Goal: Task Accomplishment & Management: Manage account settings

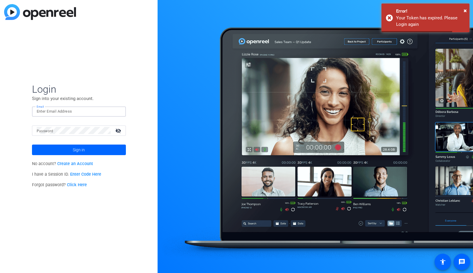
click at [47, 110] on input "Email" at bounding box center [79, 111] width 85 height 7
type input "[EMAIL_ADDRESS][DOMAIN_NAME]"
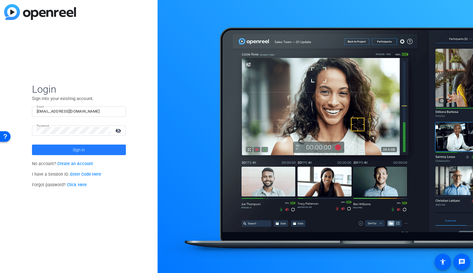
click at [79, 145] on span "Sign in" at bounding box center [79, 150] width 12 height 15
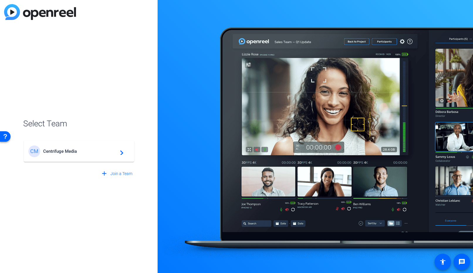
click at [54, 156] on div "CM Centrifuge Media navigate_next" at bounding box center [78, 152] width 101 height 12
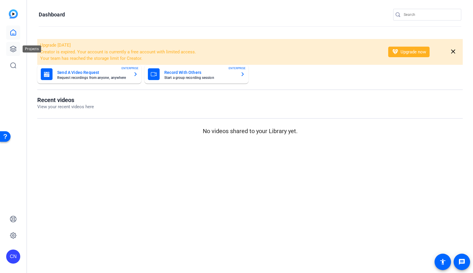
click at [8, 44] on link at bounding box center [13, 49] width 14 height 14
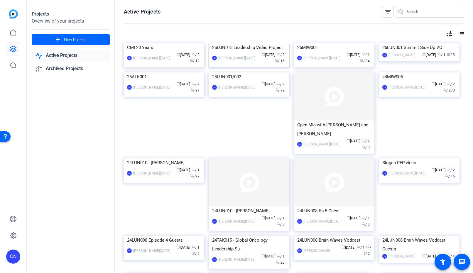
click at [242, 43] on img at bounding box center [249, 43] width 80 height 0
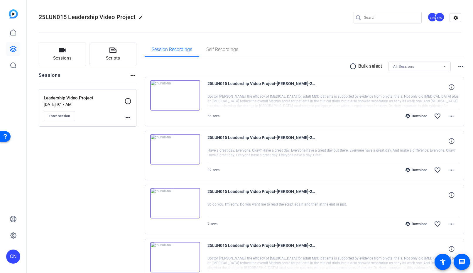
click at [126, 117] on mat-icon "more_horiz" at bounding box center [127, 117] width 7 height 7
click at [135, 124] on span "Edit Session" at bounding box center [142, 126] width 27 height 7
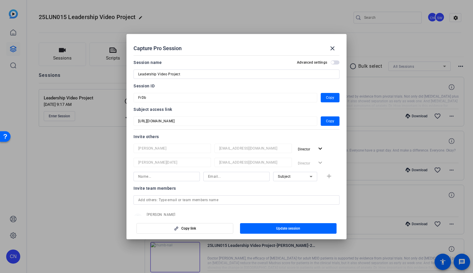
click at [149, 176] on input at bounding box center [166, 176] width 57 height 7
type input "[PERSON_NAME]"
click at [216, 176] on input at bounding box center [236, 176] width 57 height 7
paste input "[EMAIL_ADDRESS][DOMAIN_NAME]"
type input "[EMAIL_ADDRESS][DOMAIN_NAME]"
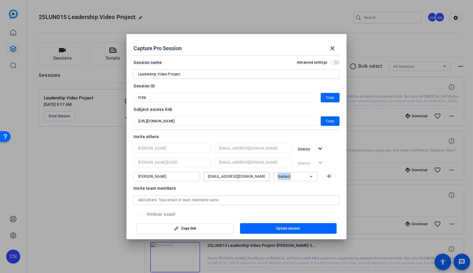
click at [291, 174] on mat-select "Subject" at bounding box center [295, 176] width 35 height 7
click at [299, 188] on mat-option "Collaborator" at bounding box center [292, 188] width 44 height 9
click at [299, 227] on span "Update session" at bounding box center [288, 228] width 24 height 5
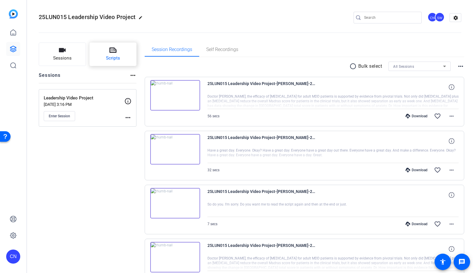
click at [113, 58] on span "Scripts" at bounding box center [113, 58] width 14 height 7
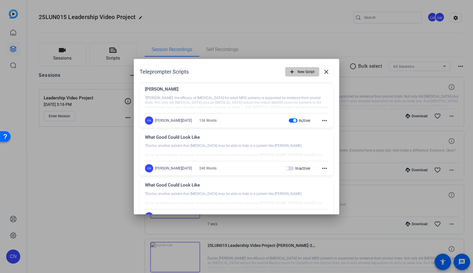
click at [298, 72] on span "New Script" at bounding box center [306, 71] width 17 height 11
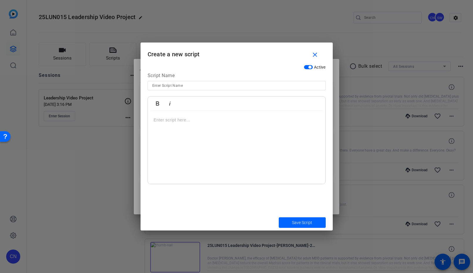
drag, startPoint x: 176, startPoint y: 107, endPoint x: 177, endPoint y: 113, distance: 6.3
click at [176, 110] on div "Bold Italic" at bounding box center [237, 104] width 178 height 14
click at [175, 119] on p at bounding box center [237, 120] width 166 height 6
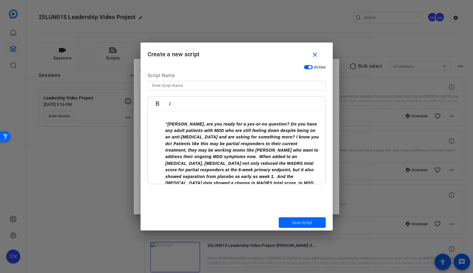
scroll to position [16, 0]
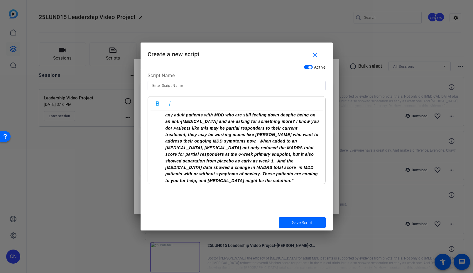
click at [171, 85] on input at bounding box center [236, 85] width 169 height 7
type input "Legal Approved"
click at [295, 226] on span "submit" at bounding box center [302, 223] width 47 height 14
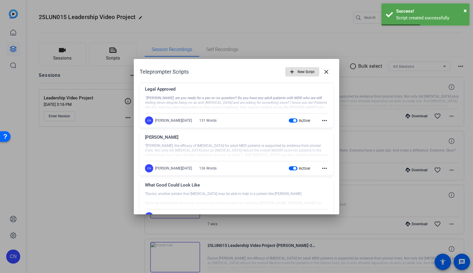
click at [293, 169] on span "button" at bounding box center [294, 168] width 3 height 3
click at [298, 69] on span "New Script" at bounding box center [306, 71] width 17 height 11
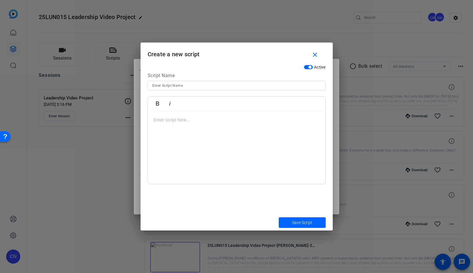
click at [162, 126] on div at bounding box center [237, 147] width 178 height 73
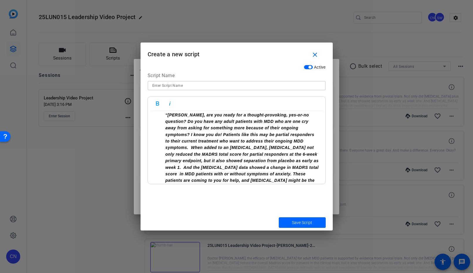
drag, startPoint x: 164, startPoint y: 83, endPoint x: 300, endPoint y: 124, distance: 142.1
click at [164, 83] on input at bounding box center [236, 85] width 169 height 7
type input "Alternate Version"
click at [137, 161] on div at bounding box center [236, 136] width 473 height 273
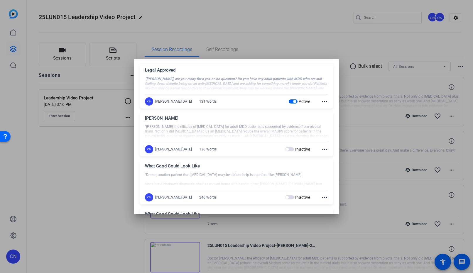
scroll to position [0, 0]
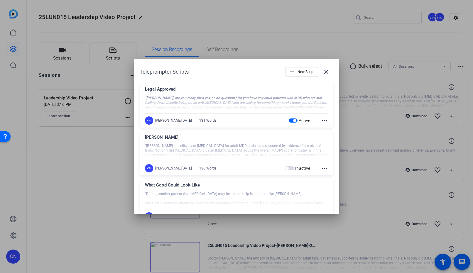
click at [212, 101] on div at bounding box center [236, 103] width 183 height 15
click at [262, 65] on div "Teleprompter Scripts add New Script close" at bounding box center [237, 72] width 194 height 14
click at [300, 39] on div at bounding box center [236, 136] width 473 height 273
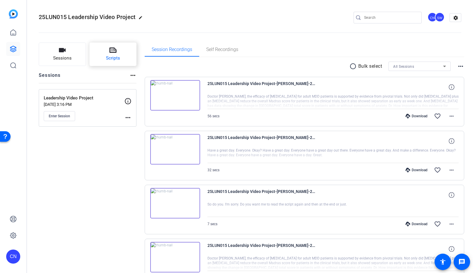
click at [116, 53] on button "Scripts" at bounding box center [113, 54] width 47 height 23
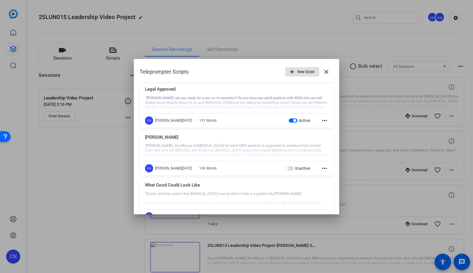
click at [294, 70] on span "button" at bounding box center [302, 72] width 33 height 14
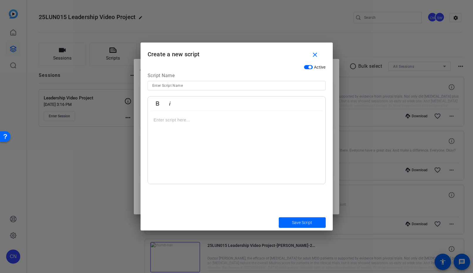
click at [178, 118] on p at bounding box center [237, 120] width 166 height 6
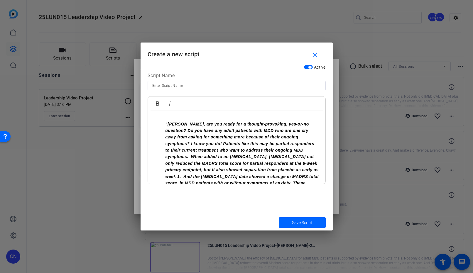
scroll to position [9, 0]
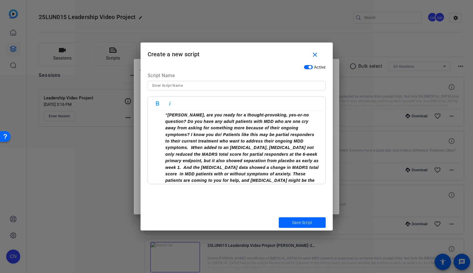
click at [172, 84] on input at bounding box center [236, 85] width 169 height 7
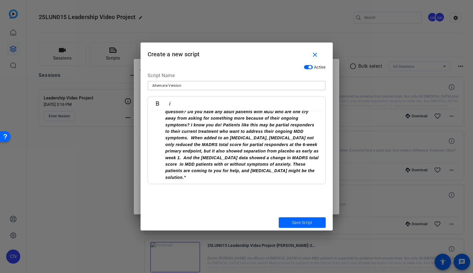
type input "Alternate Version"
click at [257, 169] on li "“[PERSON_NAME], are you ready for a thought-provoking, yes-or-no question? Do y…" at bounding box center [243, 141] width 154 height 79
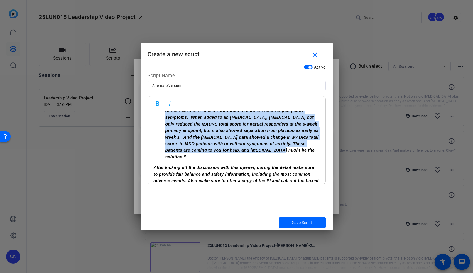
scroll to position [0, 0]
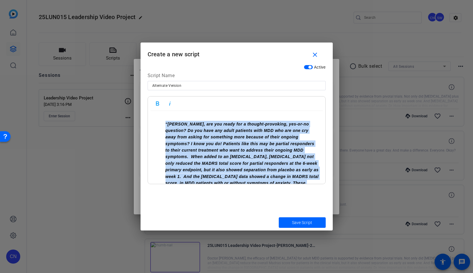
drag, startPoint x: 252, startPoint y: 151, endPoint x: 161, endPoint y: 118, distance: 97.0
click at [161, 118] on div "“[PERSON_NAME], are you ready for a thought-provoking, yes-or-no question? Do y…" at bounding box center [237, 173] width 178 height 125
click at [159, 105] on icon "button" at bounding box center [157, 103] width 7 height 7
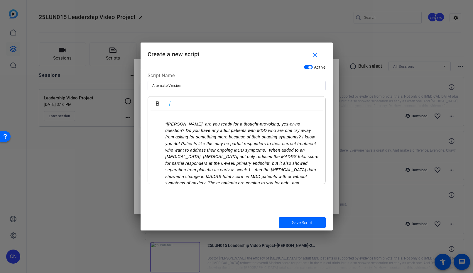
click at [230, 157] on em "“[PERSON_NAME], are you ready for a thought-provoking, yes-or-no question? Do y…" at bounding box center [242, 157] width 153 height 70
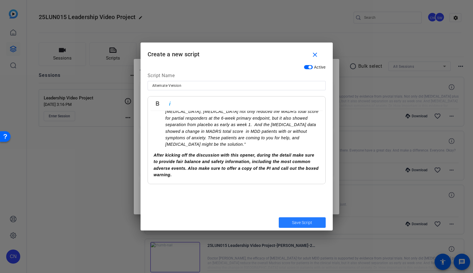
click at [295, 221] on span "Save Script" at bounding box center [302, 223] width 20 height 6
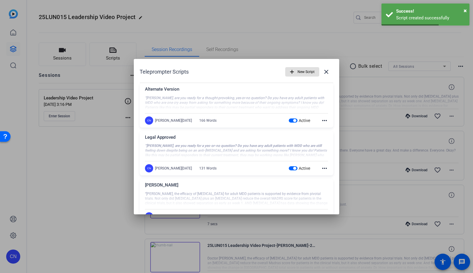
click at [321, 167] on mat-icon "more_horiz" at bounding box center [324, 168] width 7 height 7
click at [326, 174] on span "Edit" at bounding box center [334, 177] width 23 height 7
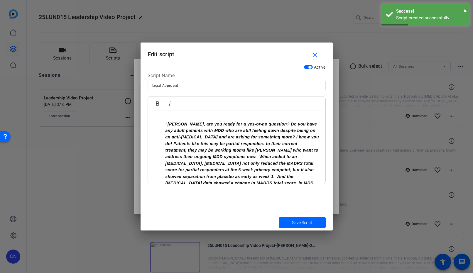
scroll to position [26, 0]
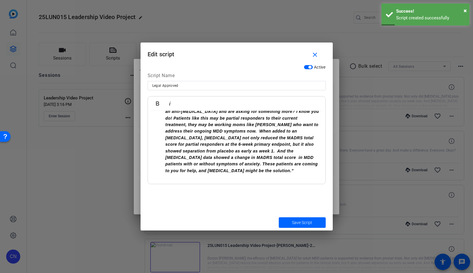
click at [232, 173] on li "“[PERSON_NAME], are you ready for a yes-or-no question? Do you have any adult p…" at bounding box center [243, 134] width 154 height 79
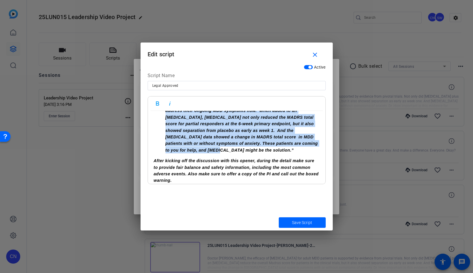
scroll to position [0, 0]
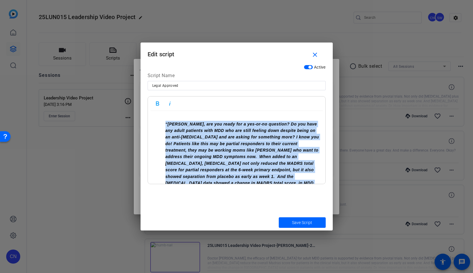
drag, startPoint x: 211, startPoint y: 152, endPoint x: 115, endPoint y: 91, distance: 113.6
click at [115, 91] on div "Teleprompter Scripts add New Script close Alternate Version “[PERSON_NAME], are…" at bounding box center [236, 136] width 473 height 273
click at [156, 104] on icon "button" at bounding box center [157, 104] width 3 height 4
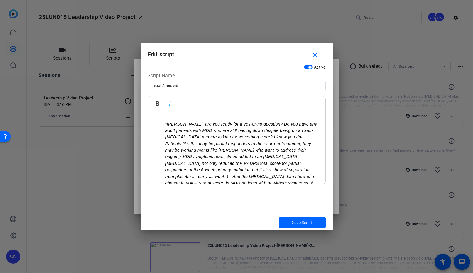
click at [158, 164] on ul "“[PERSON_NAME], are you ready for a yes-or-no question? Do you have any adult p…" at bounding box center [237, 160] width 166 height 79
click at [292, 225] on span "Save Script" at bounding box center [302, 223] width 20 height 6
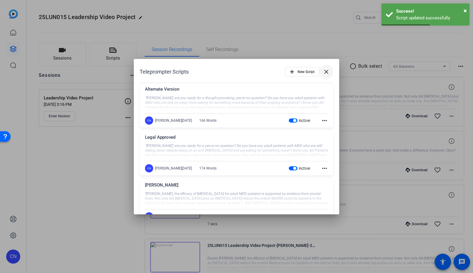
click at [326, 70] on mat-icon "close" at bounding box center [326, 71] width 7 height 7
